Goal: Task Accomplishment & Management: Manage account settings

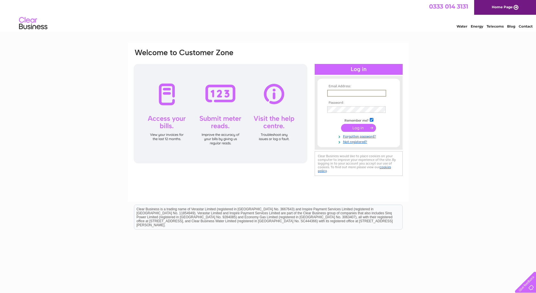
type input "[EMAIL_ADDRESS][DOMAIN_NAME]"
click at [368, 129] on input "submit" at bounding box center [358, 127] width 35 height 8
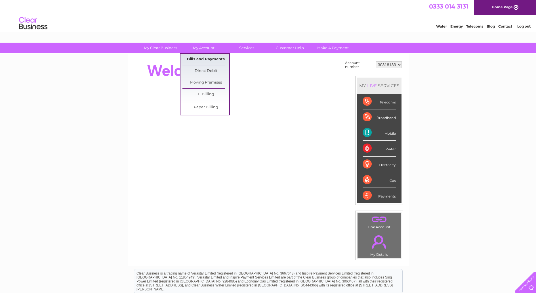
click at [199, 61] on link "Bills and Payments" at bounding box center [206, 59] width 47 height 11
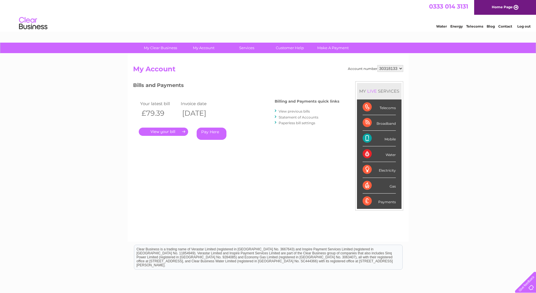
click at [185, 132] on link "." at bounding box center [163, 131] width 49 height 8
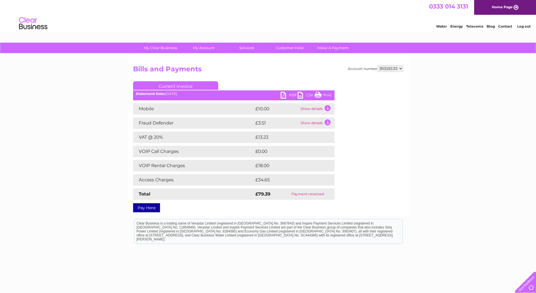
click at [321, 95] on link "Print" at bounding box center [323, 96] width 17 height 8
click at [329, 107] on td "Show details" at bounding box center [316, 108] width 35 height 11
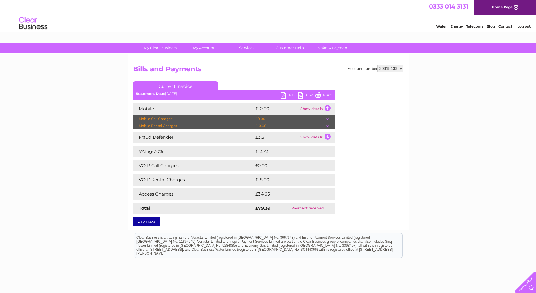
click at [328, 137] on td "Show details" at bounding box center [316, 136] width 35 height 11
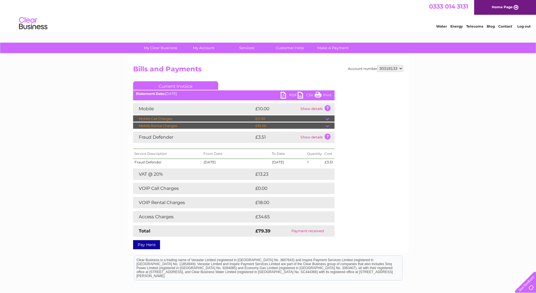
click at [288, 94] on link "PDF" at bounding box center [289, 96] width 17 height 8
click at [522, 27] on link "Log out" at bounding box center [524, 26] width 13 height 4
